Goal: Task Accomplishment & Management: Complete application form

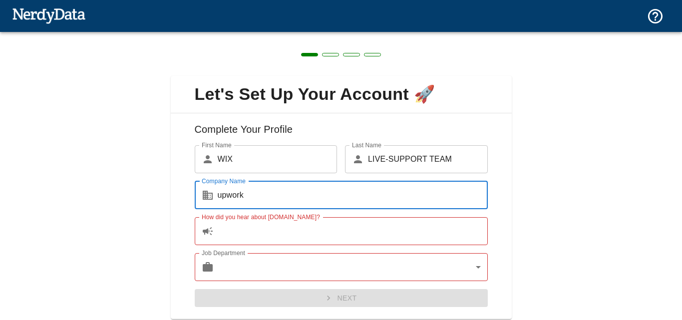
scroll to position [31, 0]
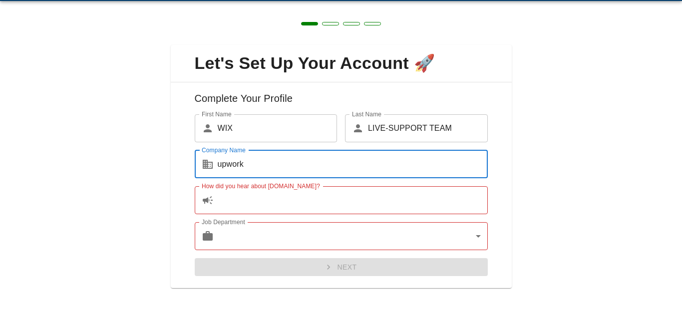
type input "upwork"
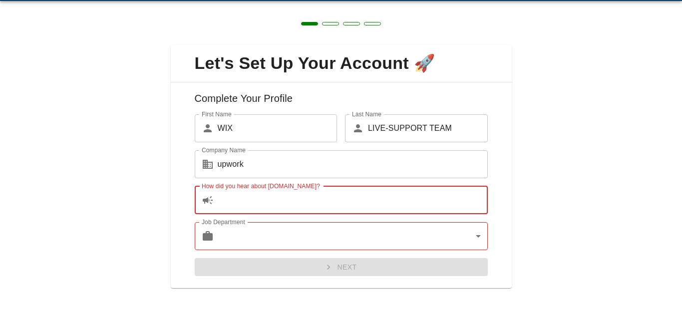
click at [403, 203] on input "How did you hear about [DOMAIN_NAME]?" at bounding box center [353, 200] width 270 height 28
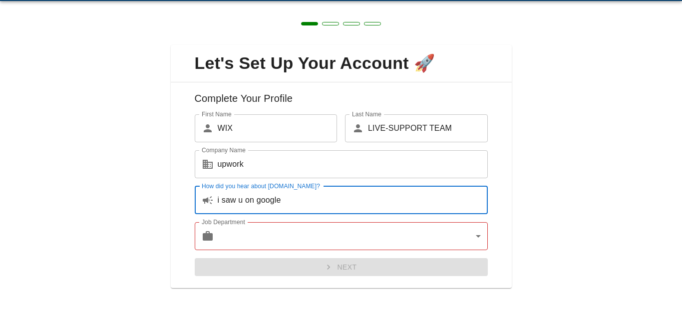
type input "i saw u on google"
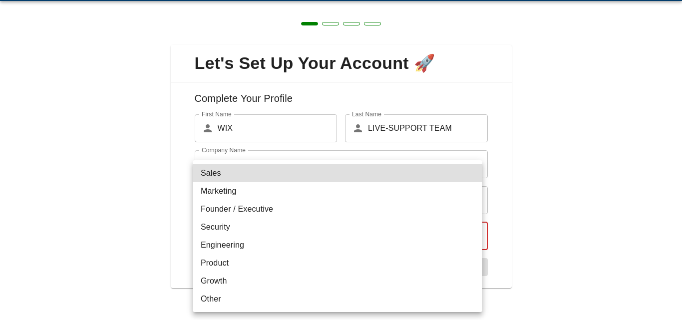
click at [380, 35] on body "Technologies Domains Pricing Products Create a Report Create a list of websites…" at bounding box center [341, 17] width 682 height 35
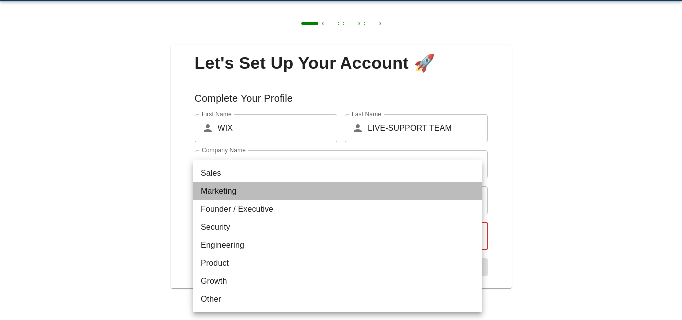
click at [280, 194] on li "Marketing" at bounding box center [337, 191] width 289 height 18
type input "marketing"
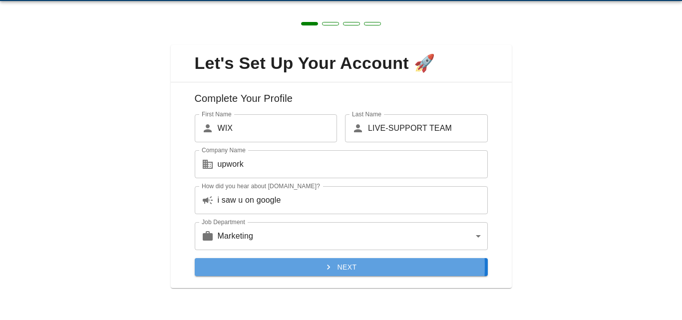
click at [278, 266] on button "Next" at bounding box center [341, 267] width 293 height 18
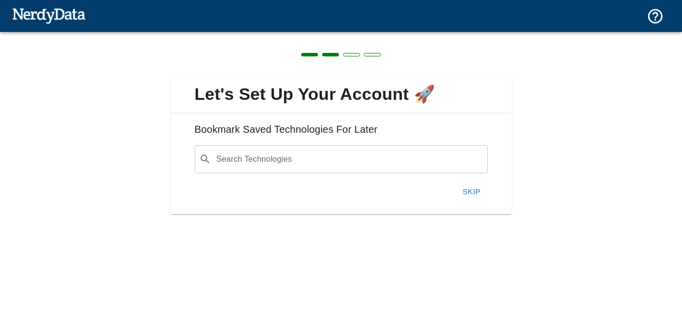
scroll to position [0, 0]
click at [290, 162] on input "Search Technologies" at bounding box center [349, 159] width 268 height 19
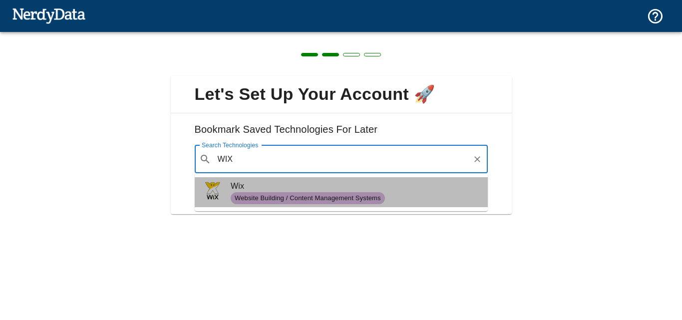
click at [320, 199] on span "Website Building / Content Management Systems" at bounding box center [308, 198] width 154 height 9
type input "WIX"
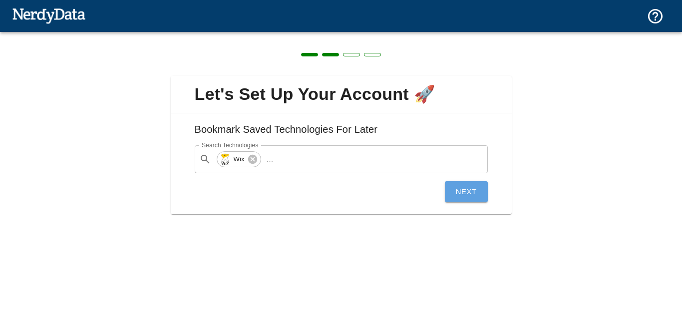
click at [453, 185] on button "Next" at bounding box center [466, 191] width 43 height 21
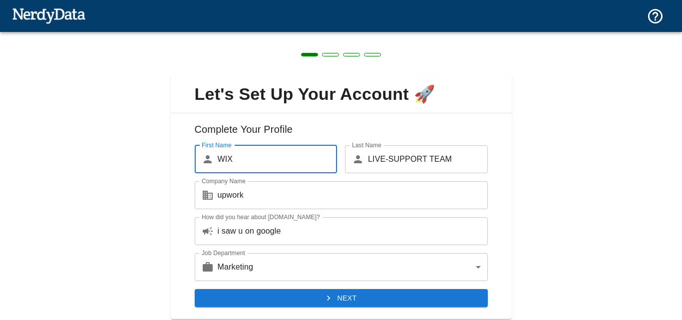
scroll to position [31, 0]
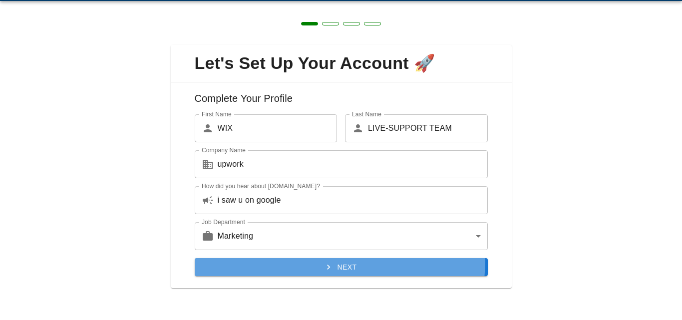
click at [323, 260] on button "Next" at bounding box center [341, 267] width 293 height 18
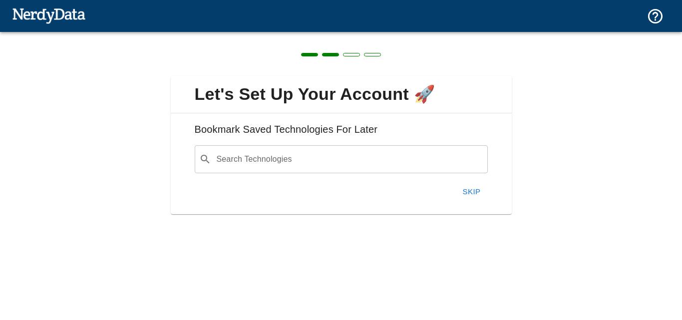
scroll to position [0, 0]
click at [323, 147] on div "​ Search Technologies" at bounding box center [341, 159] width 293 height 28
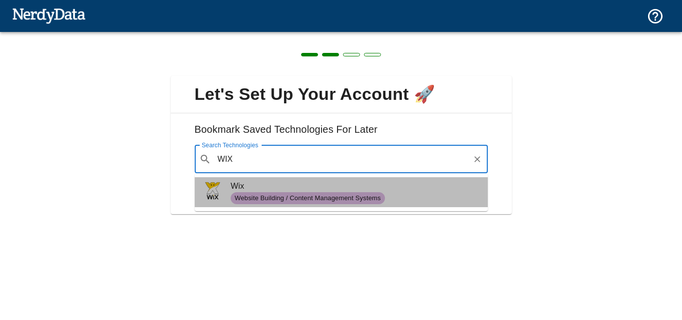
click at [338, 189] on span "Wix" at bounding box center [355, 186] width 249 height 12
type input "WIX"
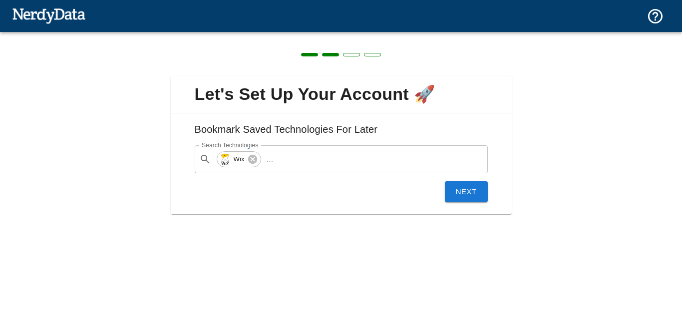
click at [466, 198] on button "Next" at bounding box center [466, 191] width 43 height 21
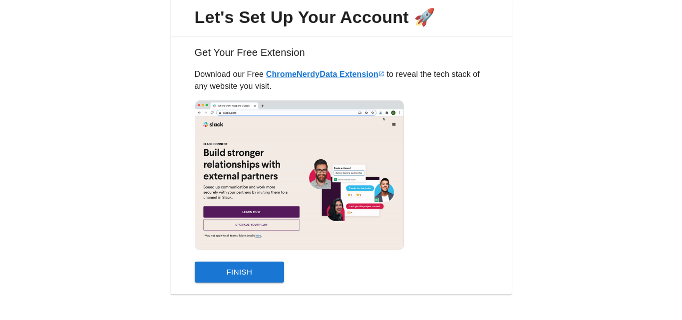
scroll to position [78, 0]
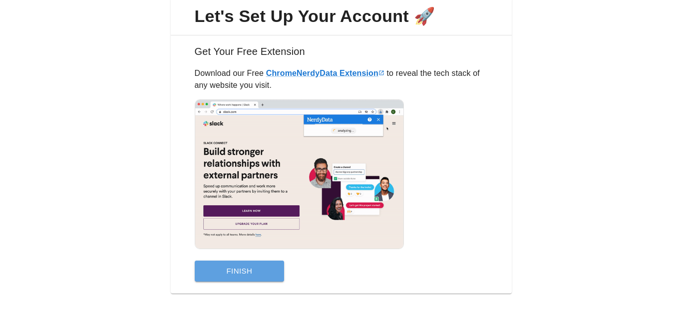
click at [262, 265] on button "Finish" at bounding box center [240, 270] width 90 height 21
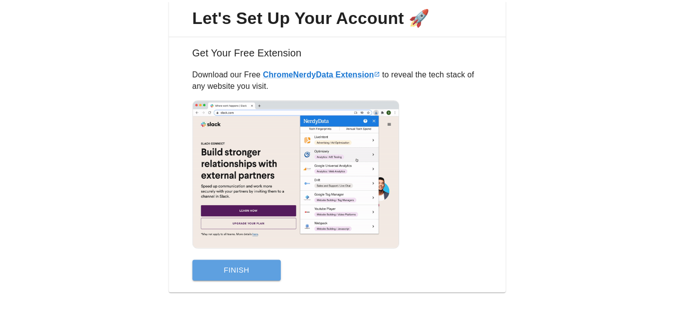
scroll to position [0, 0]
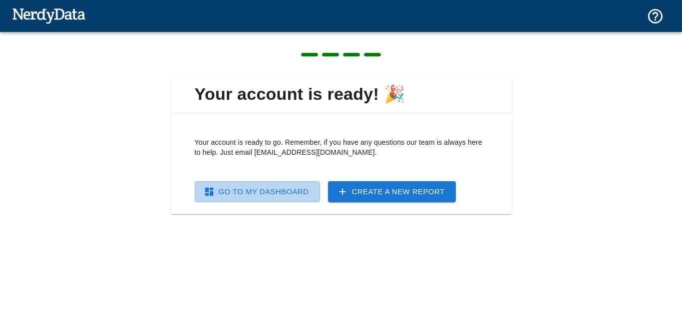
click at [302, 188] on link "Go To My Dashboard" at bounding box center [257, 191] width 125 height 21
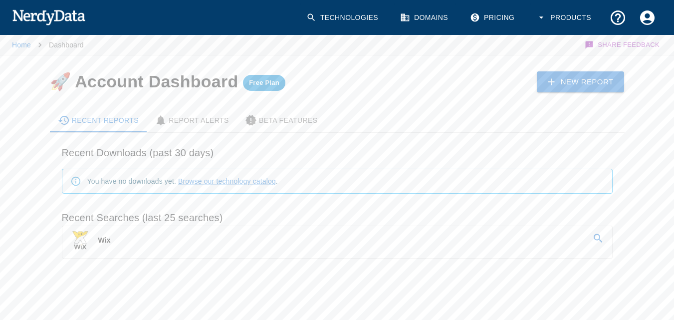
scroll to position [6, 0]
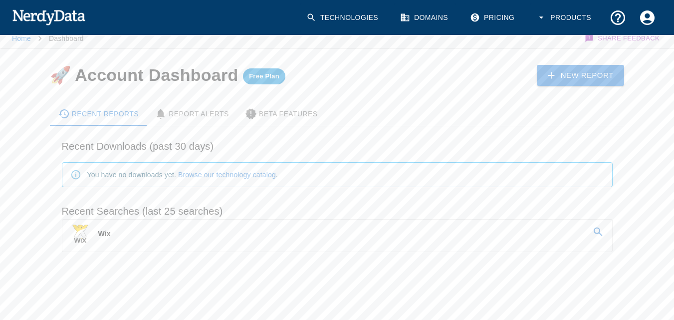
click at [568, 69] on link "New Report" at bounding box center [581, 75] width 88 height 21
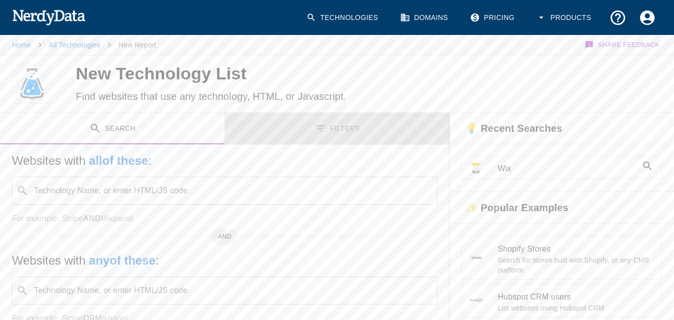
click at [341, 127] on button "Filters" at bounding box center [337, 128] width 225 height 31
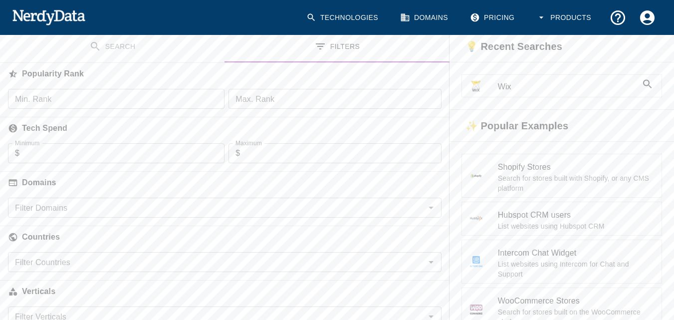
scroll to position [81, 0]
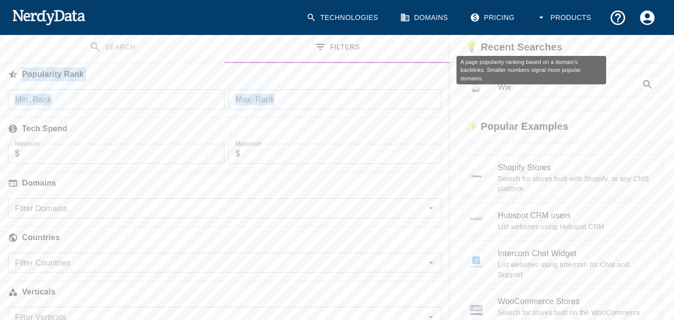
drag, startPoint x: 341, startPoint y: 127, endPoint x: 207, endPoint y: 47, distance: 156.6
click at [207, 47] on div "Search Filters Websites with all of these : Technology Name, or enter HTML/JS c…" at bounding box center [225, 214] width 450 height 366
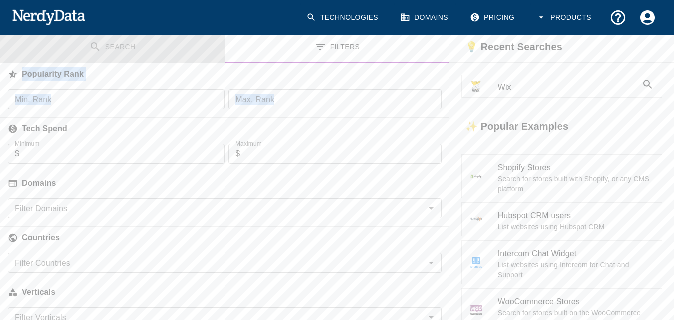
click at [207, 47] on button "Search" at bounding box center [112, 46] width 225 height 31
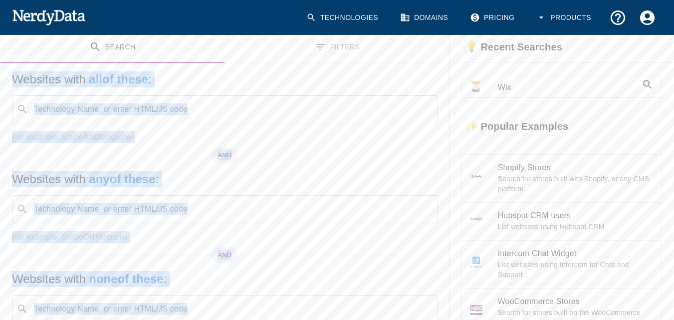
click at [214, 116] on input "Technology Name, or enter HTML/JS code" at bounding box center [232, 109] width 401 height 19
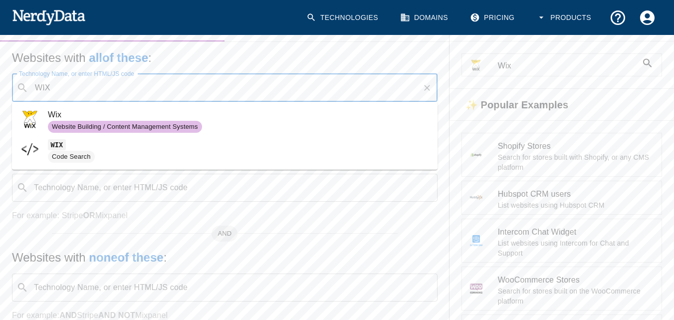
scroll to position [106, 0]
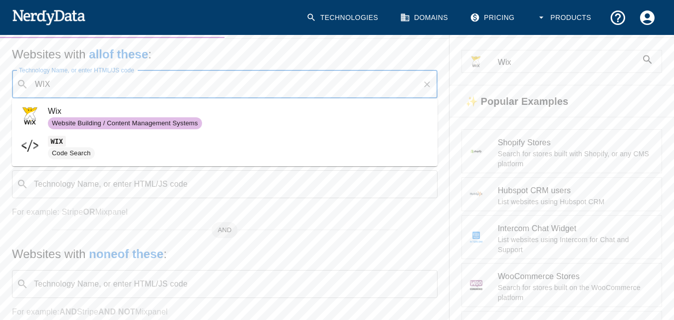
click at [200, 114] on span "Wix" at bounding box center [239, 111] width 382 height 12
type input "WIX"
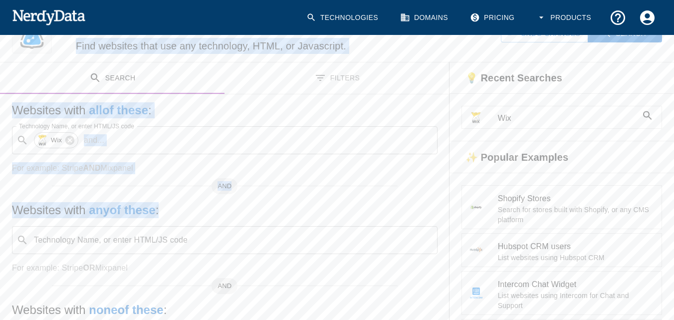
scroll to position [0, 0]
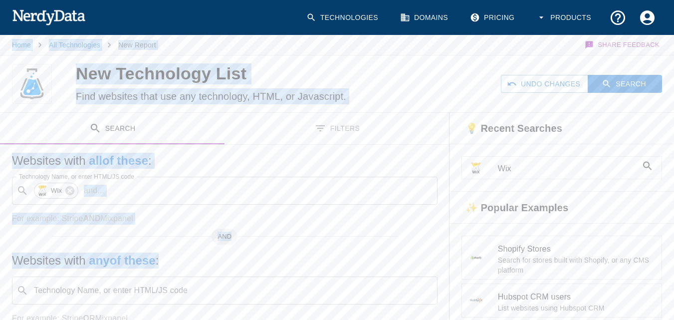
drag, startPoint x: 167, startPoint y: 198, endPoint x: 248, endPoint y: -43, distance: 254.8
click at [248, 0] on html "Technologies Domains Pricing Products Home All Technologies New Report Share Fe…" at bounding box center [337, 236] width 674 height 473
click at [306, 126] on button "Filters" at bounding box center [337, 128] width 225 height 31
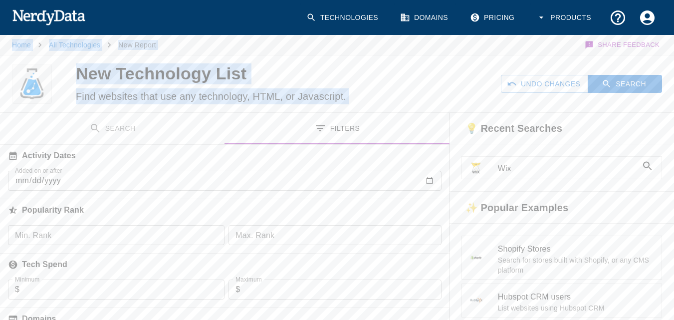
click at [230, 130] on button "Filters" at bounding box center [337, 128] width 225 height 31
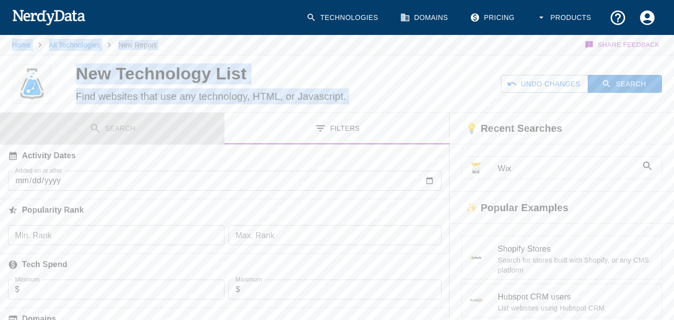
click at [222, 128] on button "Search" at bounding box center [112, 128] width 225 height 31
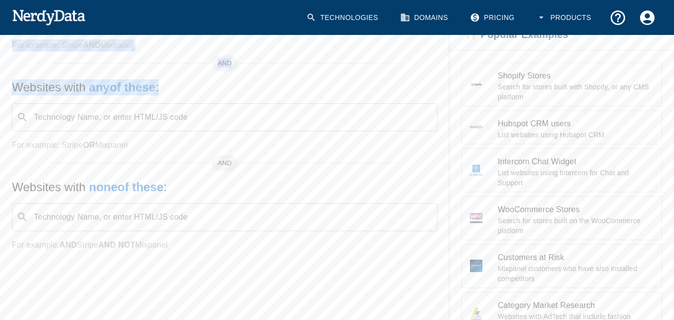
scroll to position [170, 0]
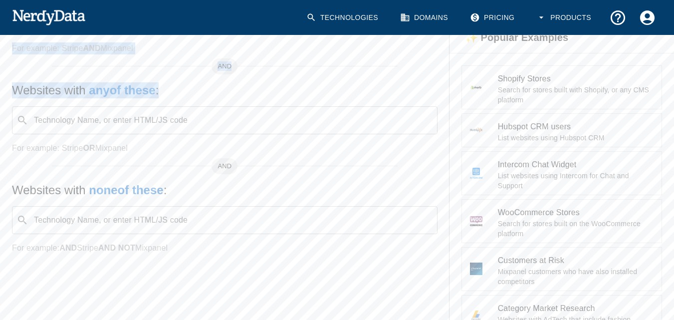
click at [209, 126] on input "Technology Name, or enter HTML/JS code" at bounding box center [232, 120] width 401 height 19
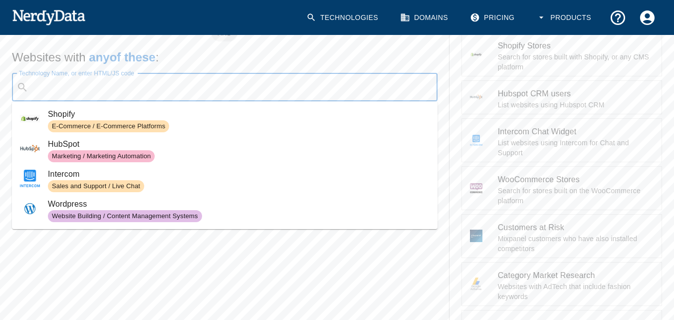
scroll to position [204, 0]
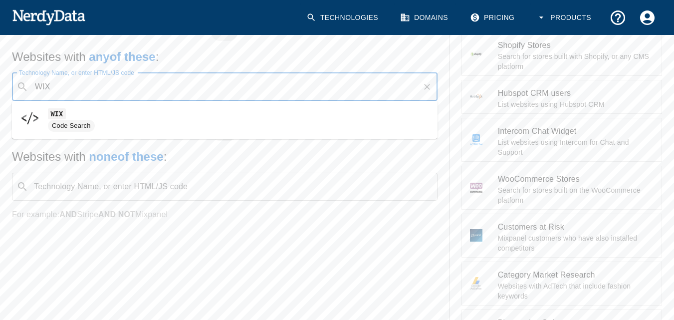
click at [172, 125] on span "Code Search" at bounding box center [239, 126] width 382 height 12
type input "WIX"
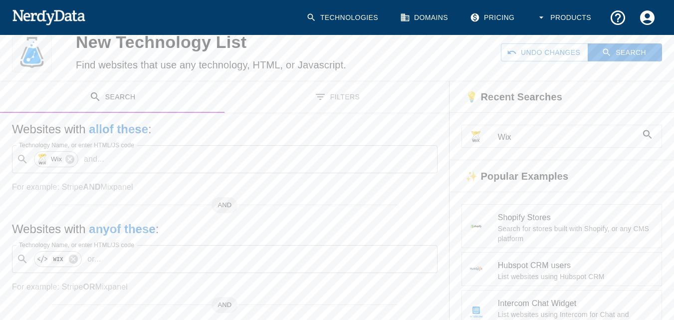
scroll to position [0, 0]
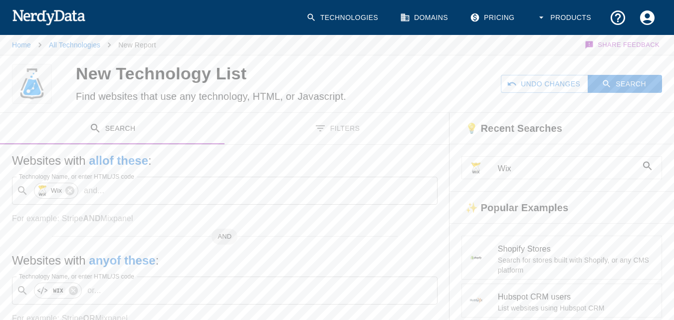
click at [649, 165] on icon at bounding box center [647, 166] width 8 height 8
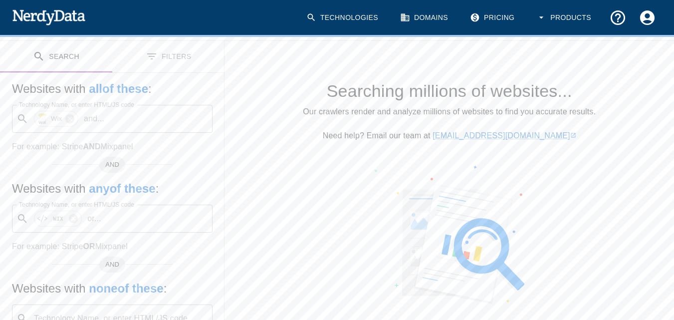
scroll to position [107, 0]
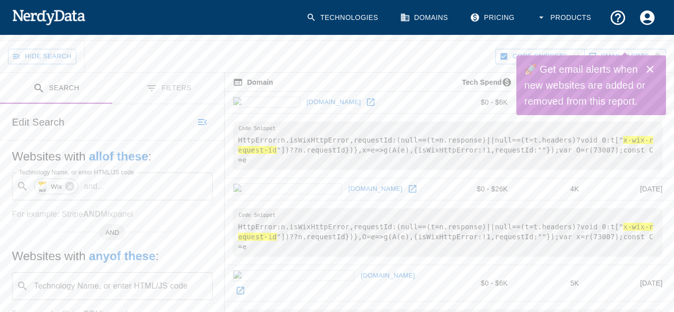
scroll to position [94, 0]
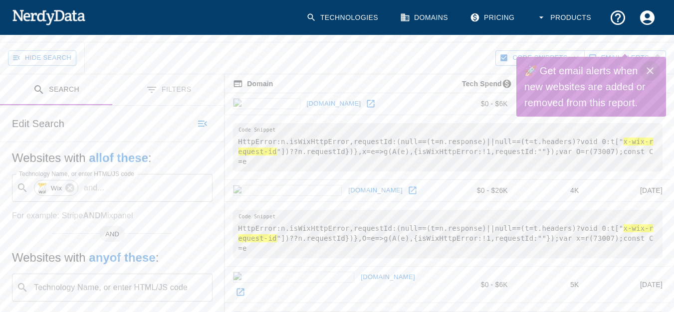
click at [648, 64] on button "Close" at bounding box center [650, 71] width 20 height 20
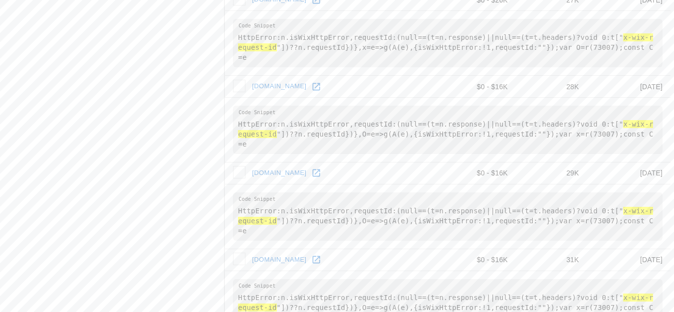
scroll to position [1341, 0]
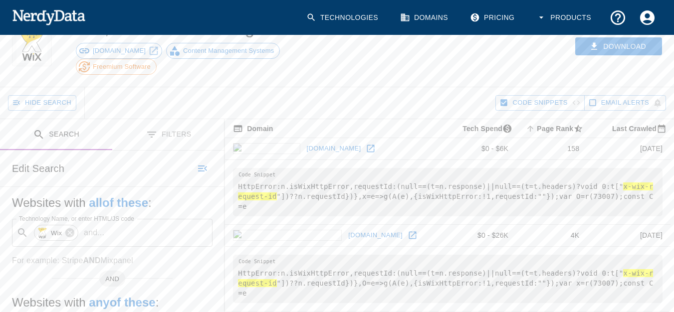
scroll to position [50, 0]
click at [346, 228] on link "[DOMAIN_NAME]" at bounding box center [375, 235] width 59 height 15
